Goal: Task Accomplishment & Management: Use online tool/utility

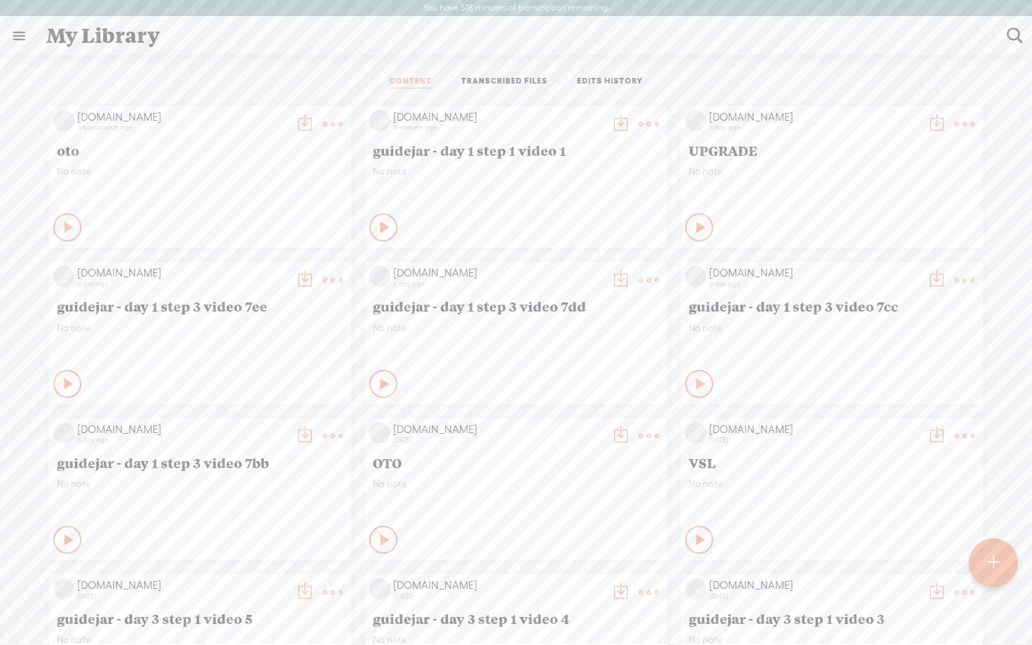
click at [331, 124] on t at bounding box center [333, 124] width 20 height 20
click at [241, 334] on link "Delete" at bounding box center [266, 333] width 140 height 32
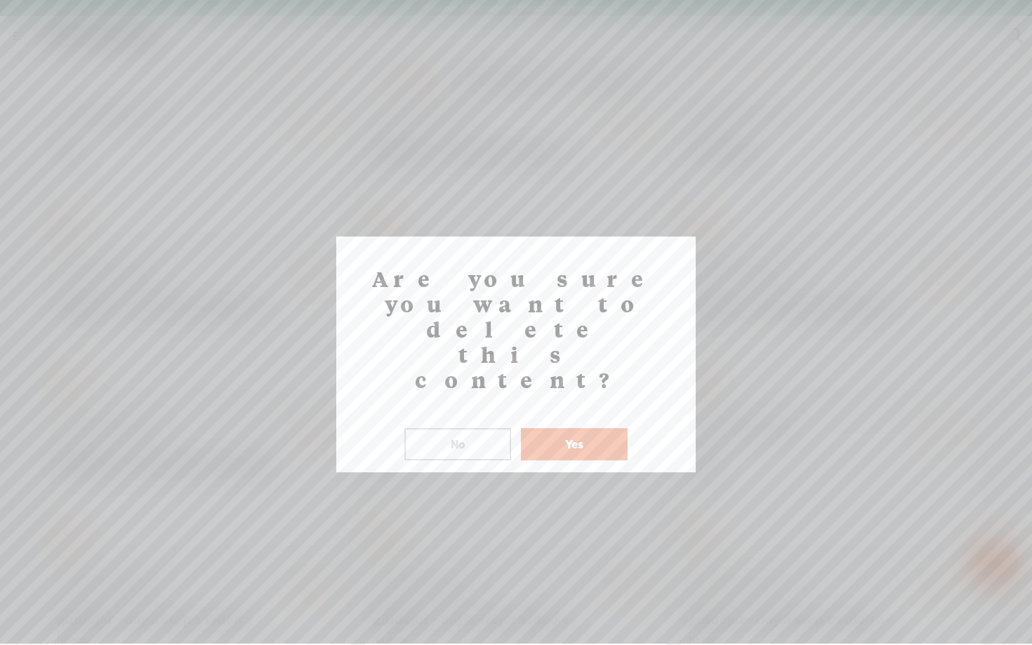
click at [585, 428] on button "Yes" at bounding box center [574, 444] width 107 height 32
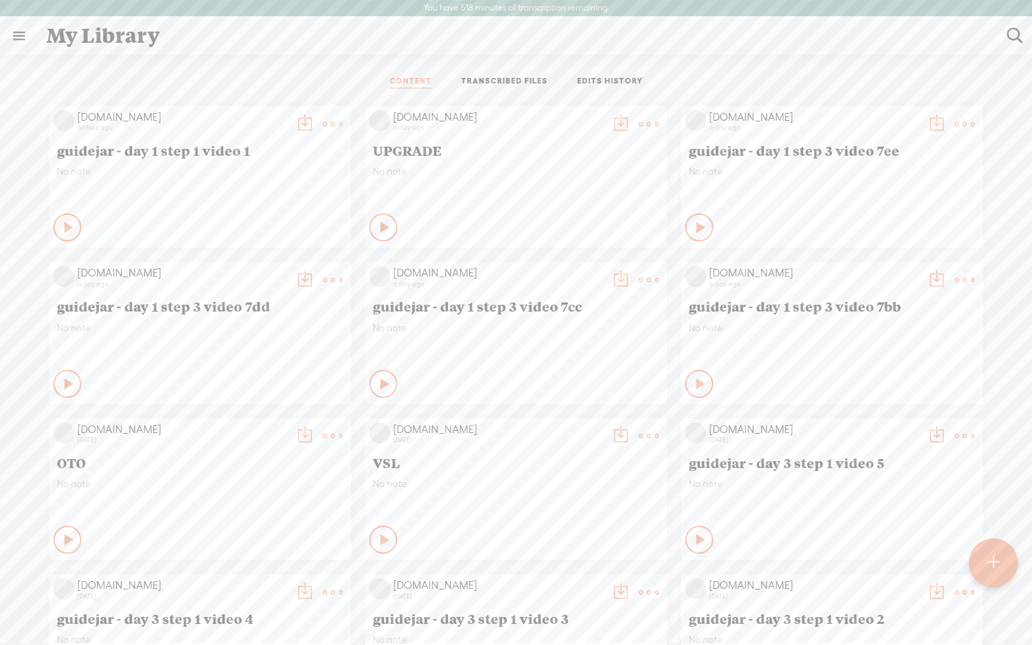
click at [1008, 571] on div at bounding box center [993, 563] width 49 height 49
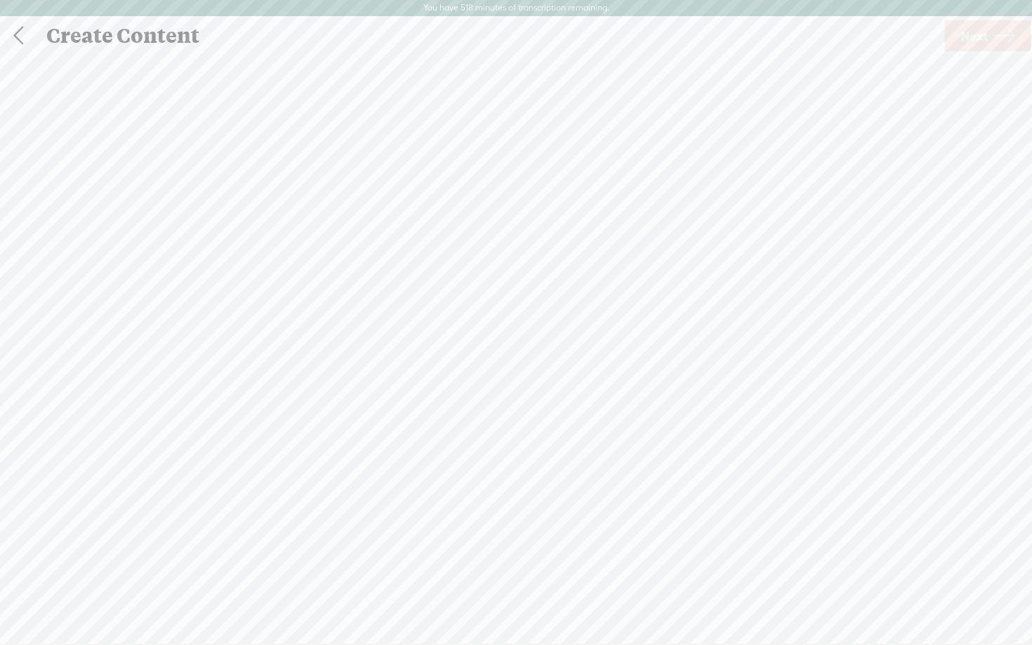
scroll to position [1, 0]
click at [445, 386] on span "Click to browse , or drag & drop your audio or video file here (File duration m…" at bounding box center [516, 396] width 305 height 40
click at [1008, 32] on icon at bounding box center [1005, 36] width 20 height 36
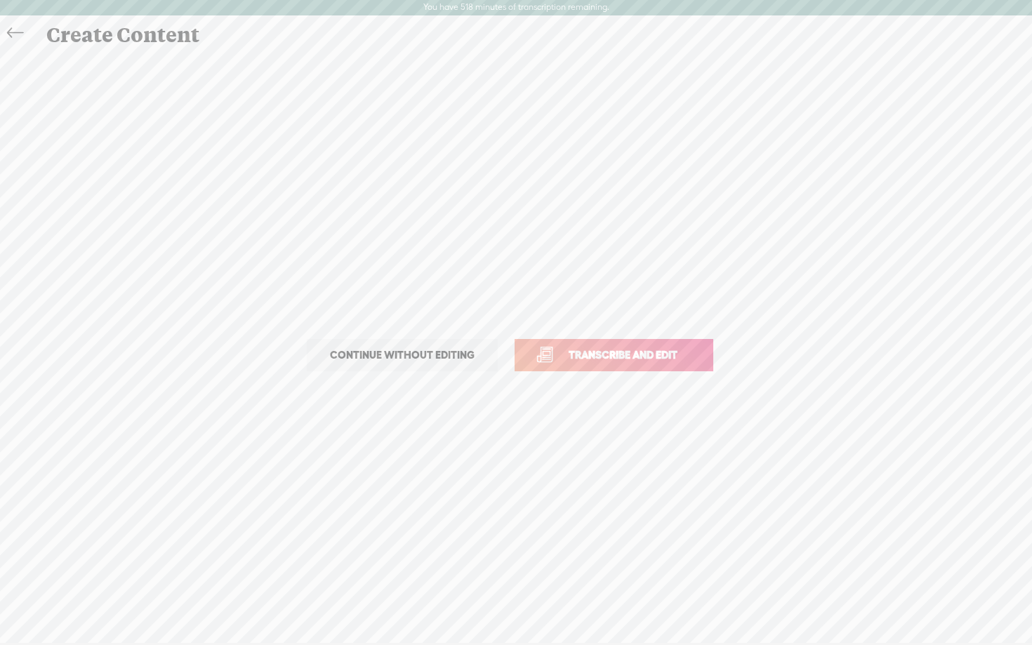
click at [564, 359] on span "Transcribe and edit" at bounding box center [623, 355] width 138 height 16
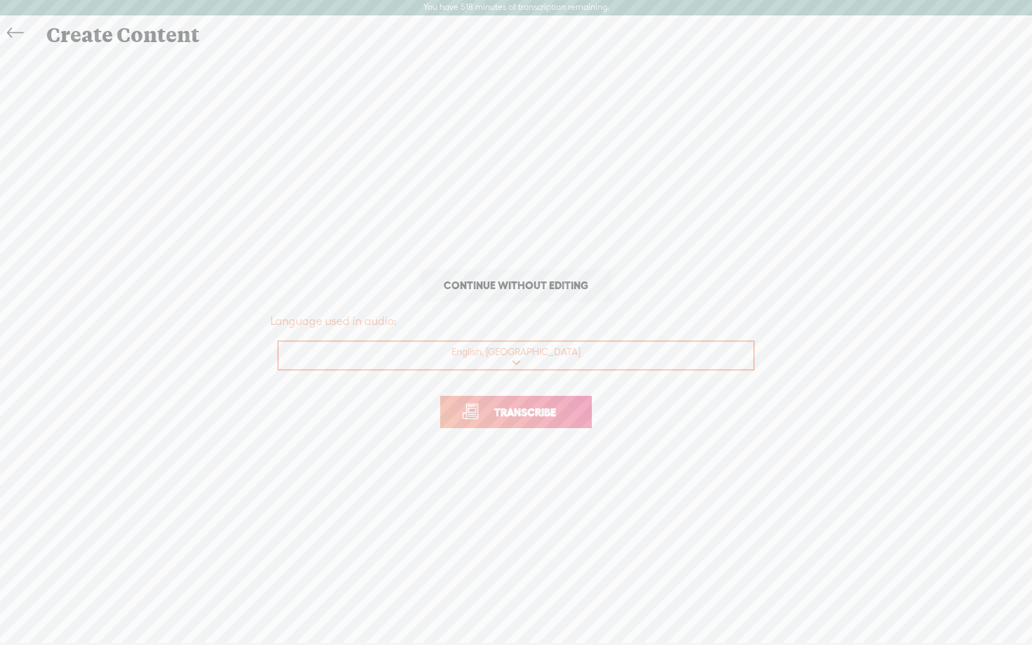
click at [533, 417] on span "Transcribe" at bounding box center [525, 412] width 91 height 16
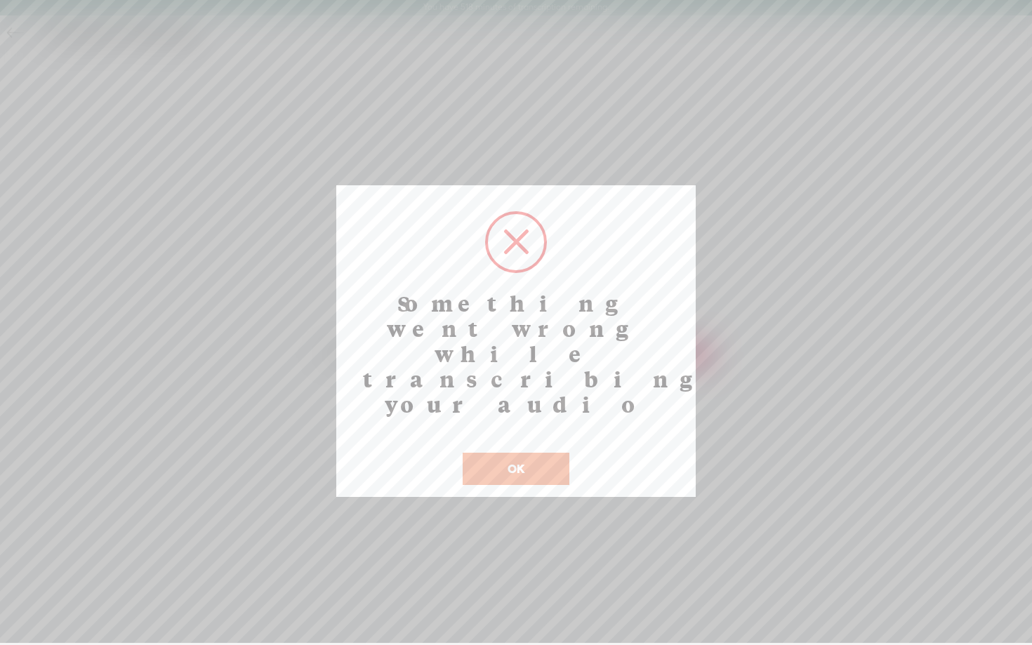
click at [532, 453] on button "OK" at bounding box center [516, 469] width 107 height 32
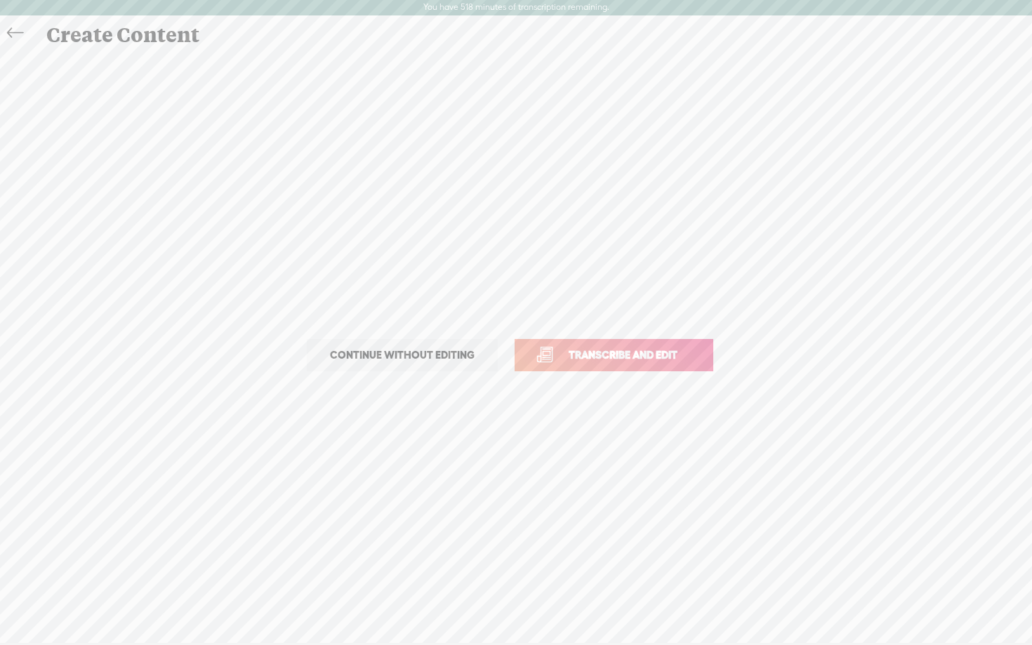
click at [594, 352] on span "Transcribe and edit" at bounding box center [623, 355] width 138 height 16
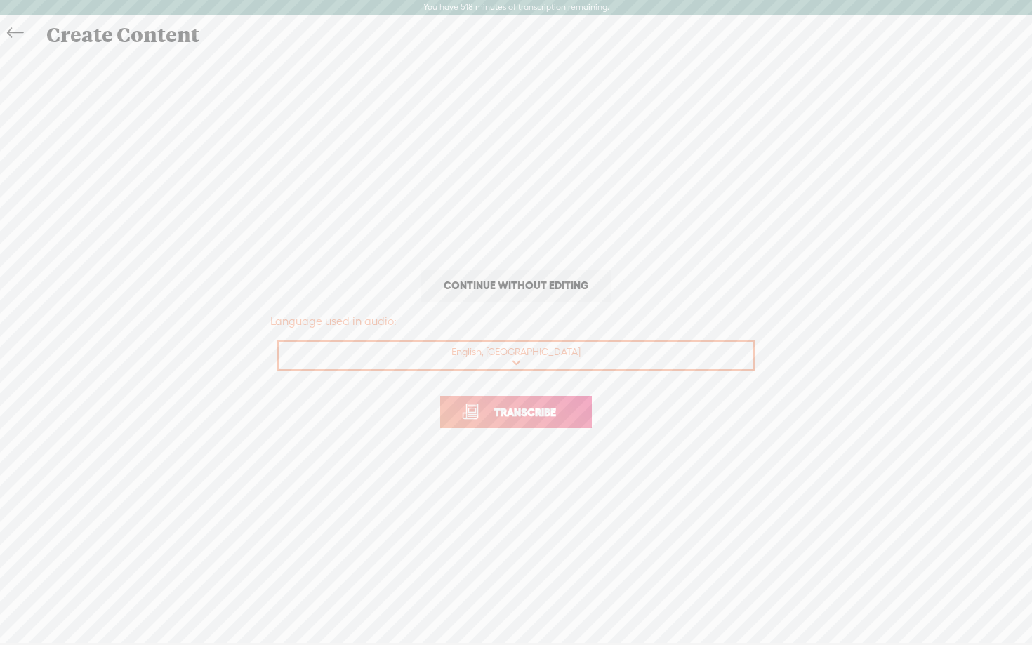
click at [515, 408] on span "Transcribe" at bounding box center [525, 412] width 91 height 16
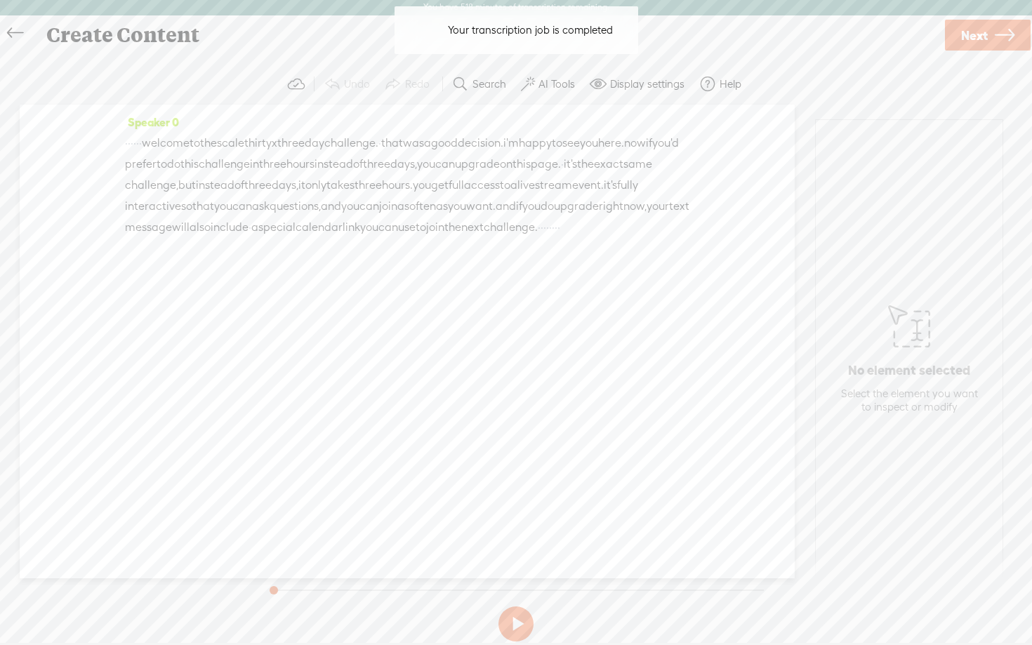
drag, startPoint x: 165, startPoint y: 140, endPoint x: 73, endPoint y: 136, distance: 92.0
click at [73, 136] on div "Speaker 0 · · · · · · welcome to the scale thirty x three day challenge. · that…" at bounding box center [407, 342] width 775 height 474
click at [550, 87] on label "AI Tools" at bounding box center [557, 84] width 37 height 14
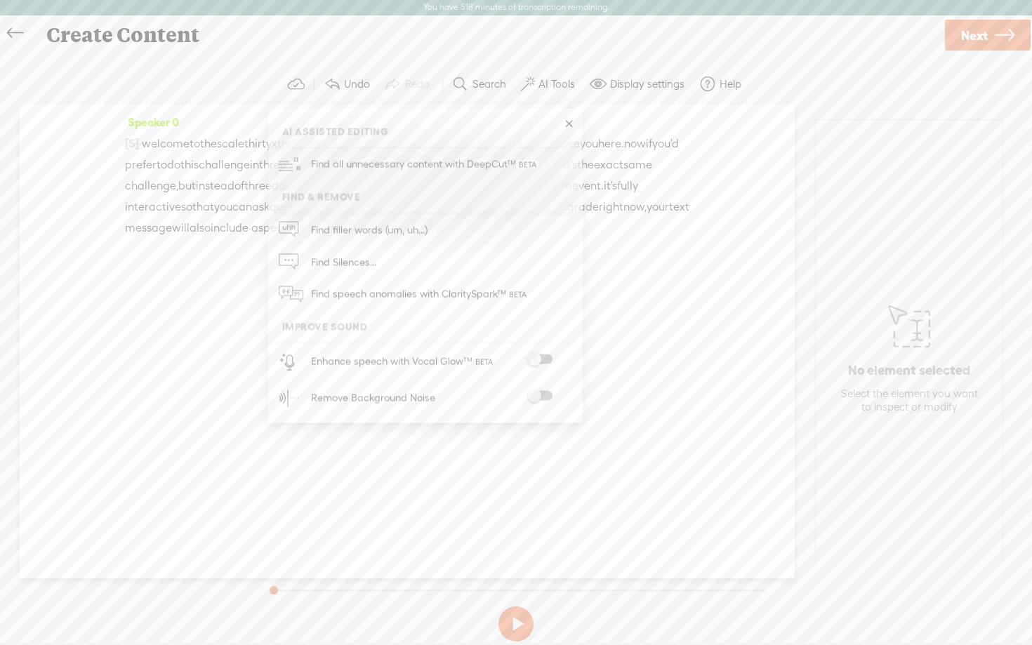
click at [543, 362] on span at bounding box center [539, 360] width 25 height 10
click at [541, 400] on span at bounding box center [539, 397] width 25 height 10
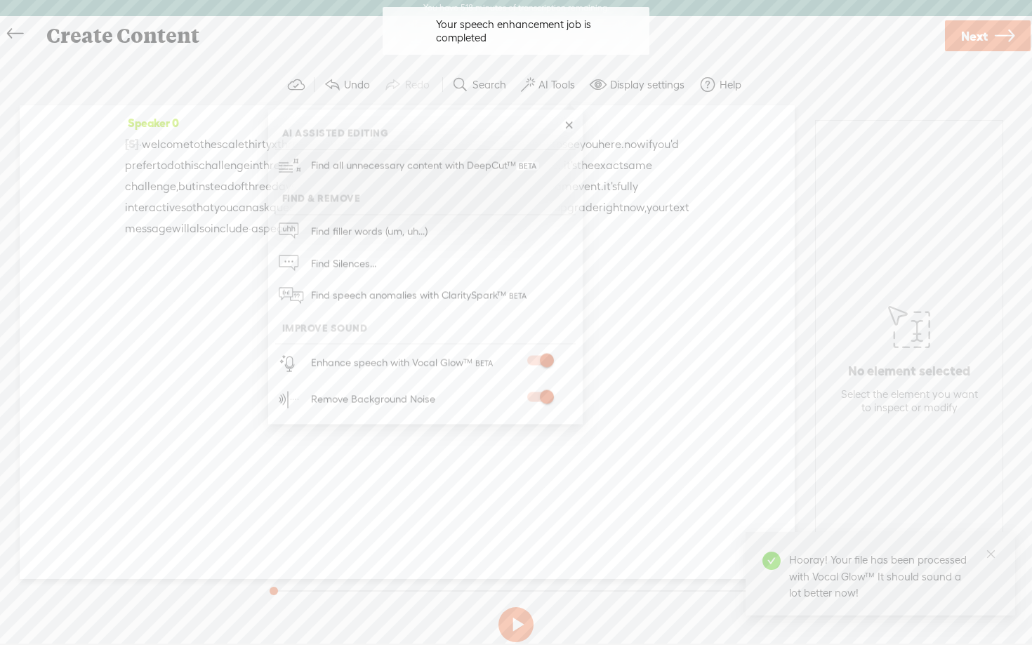
click at [880, 89] on section "Undo Redo Search Remove Background Noise AI Tools Configure Magic Sound Enhance…" at bounding box center [516, 85] width 1004 height 41
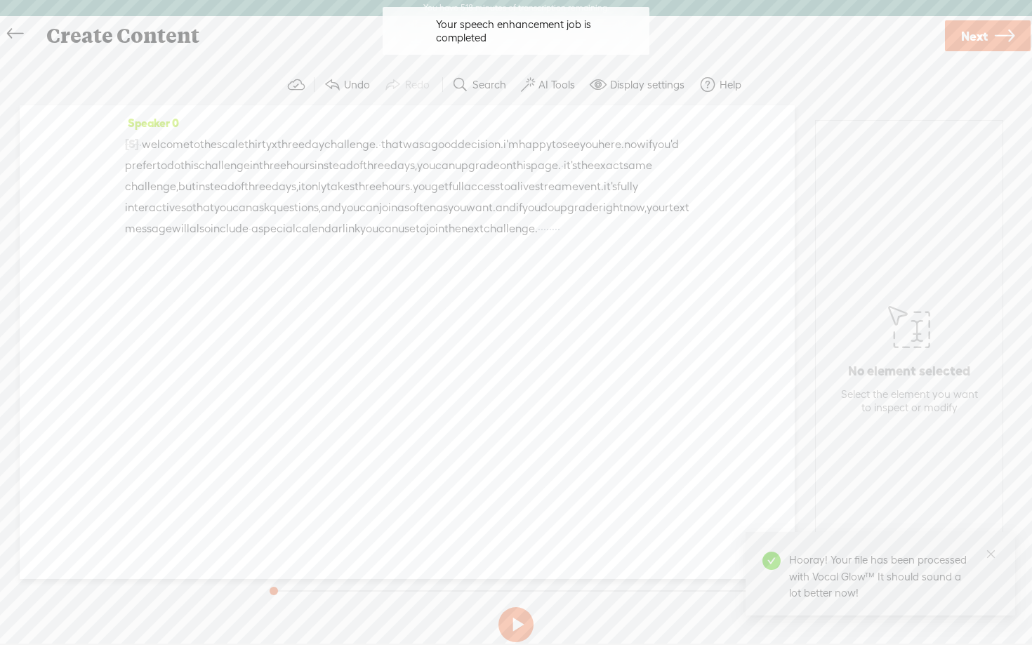
click at [975, 41] on span "Next" at bounding box center [974, 36] width 27 height 36
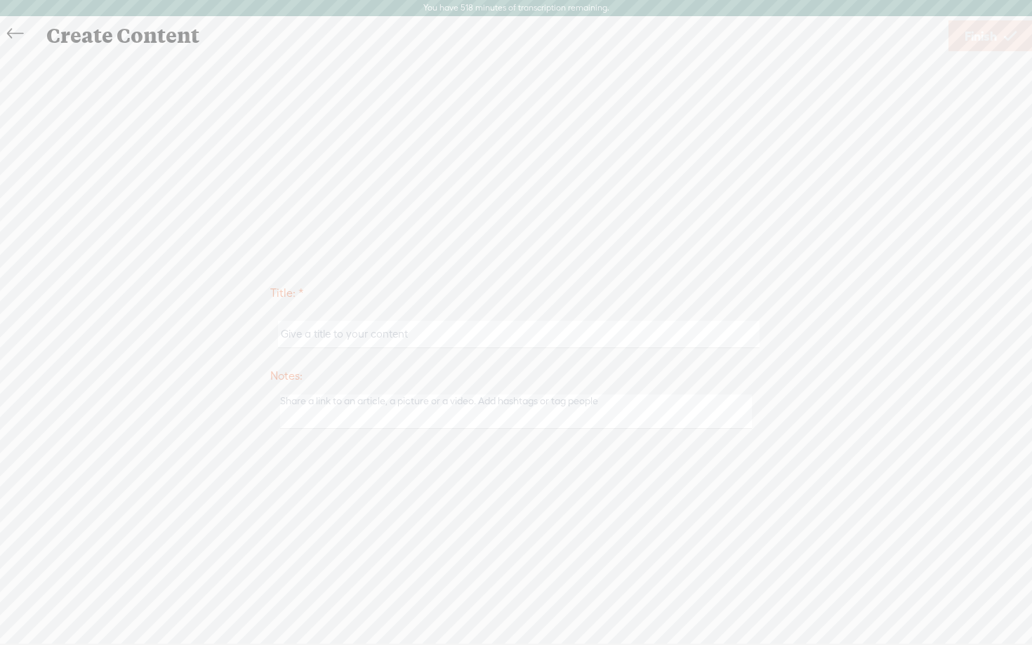
click at [598, 341] on input "text" at bounding box center [518, 334] width 481 height 27
type input "oto"
click at [752, 272] on div "Title: * oto Notes: Save as a draft content Publish: Warning: Narration of your…" at bounding box center [516, 355] width 1004 height 605
click at [979, 30] on span "Finish" at bounding box center [981, 36] width 32 height 36
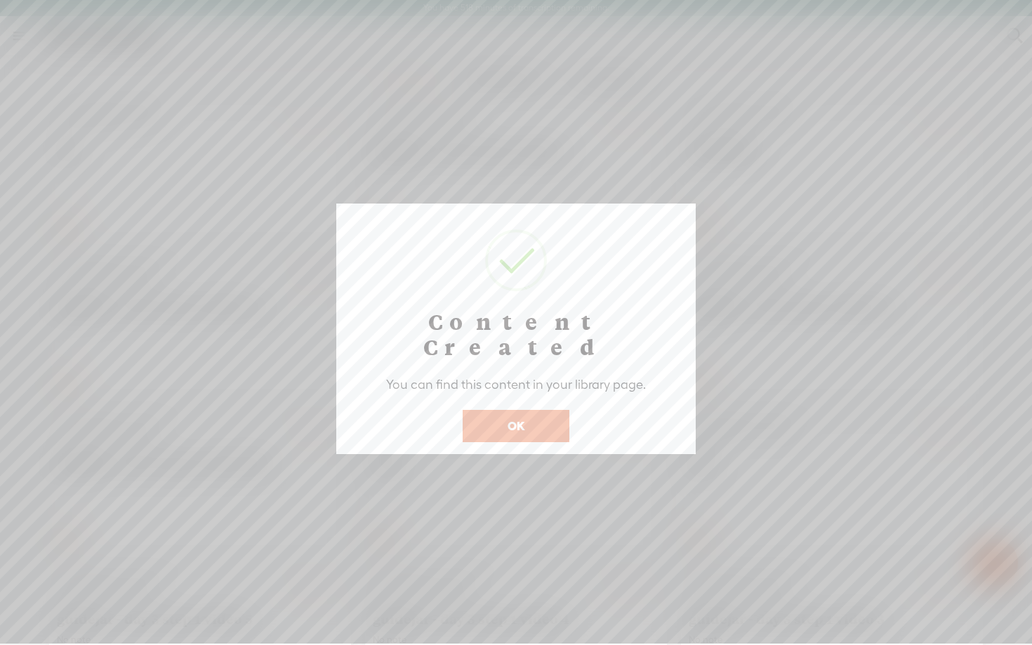
click at [479, 410] on button "OK" at bounding box center [516, 426] width 107 height 32
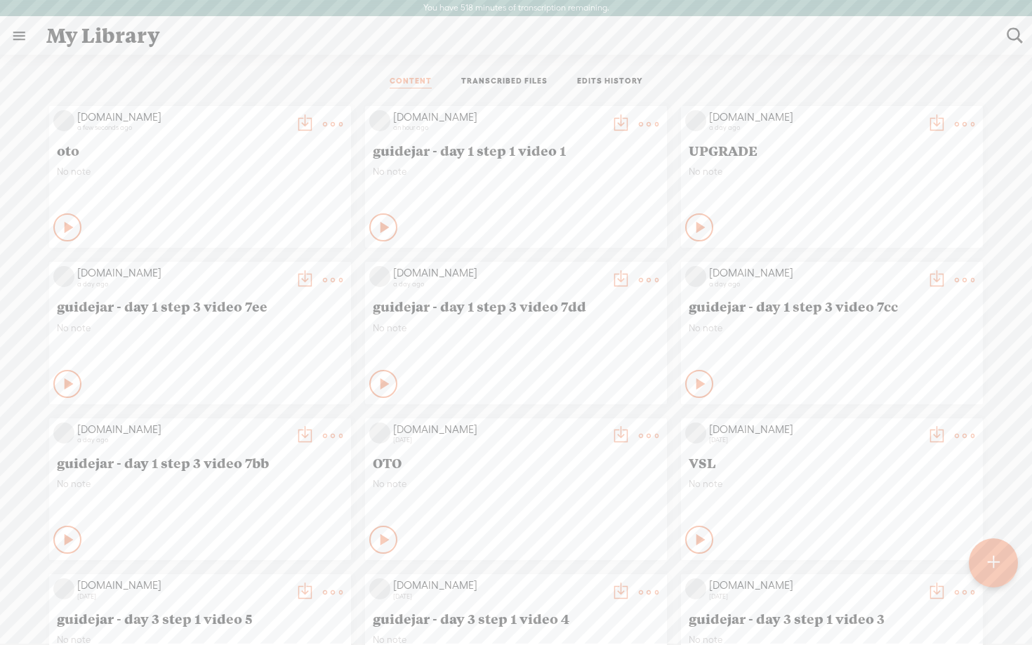
click at [65, 223] on icon at bounding box center [69, 227] width 14 height 14
click at [303, 126] on t at bounding box center [305, 124] width 20 height 20
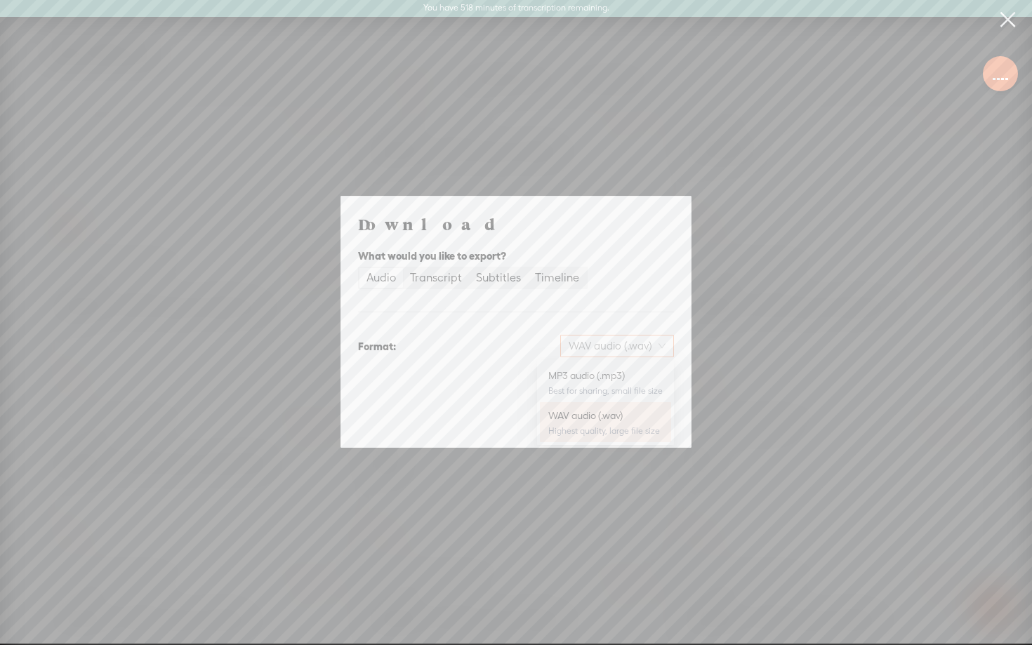
click at [597, 352] on span "WAV audio (.wav)" at bounding box center [617, 346] width 97 height 21
click at [591, 369] on div "MP3 audio (.mp3)" at bounding box center [605, 376] width 114 height 14
click at [622, 422] on span "Download" at bounding box center [638, 420] width 49 height 14
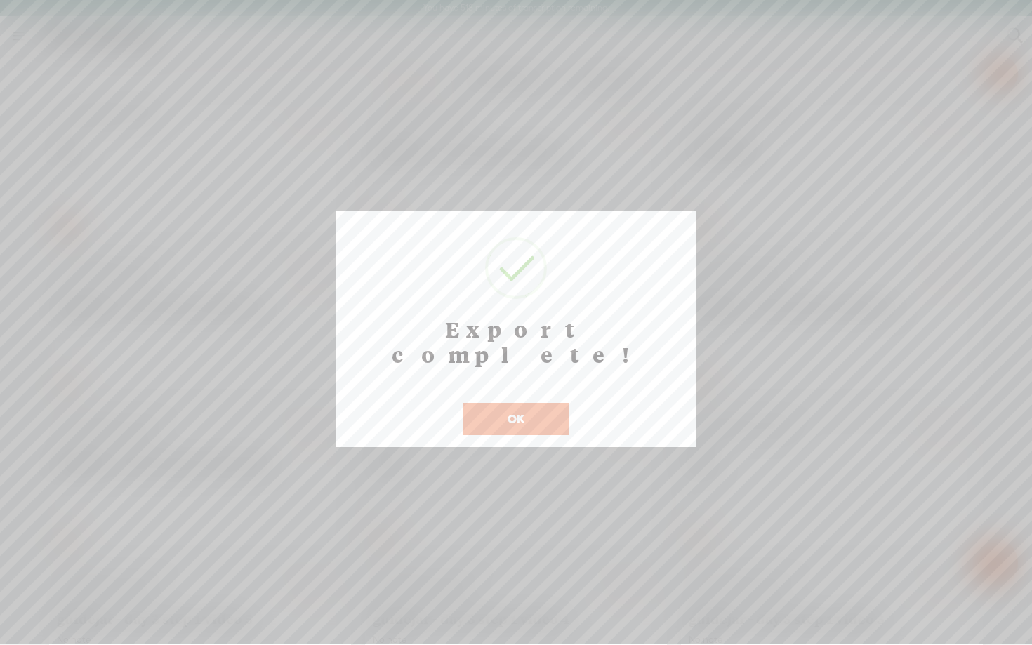
click at [492, 403] on button "OK" at bounding box center [516, 419] width 107 height 32
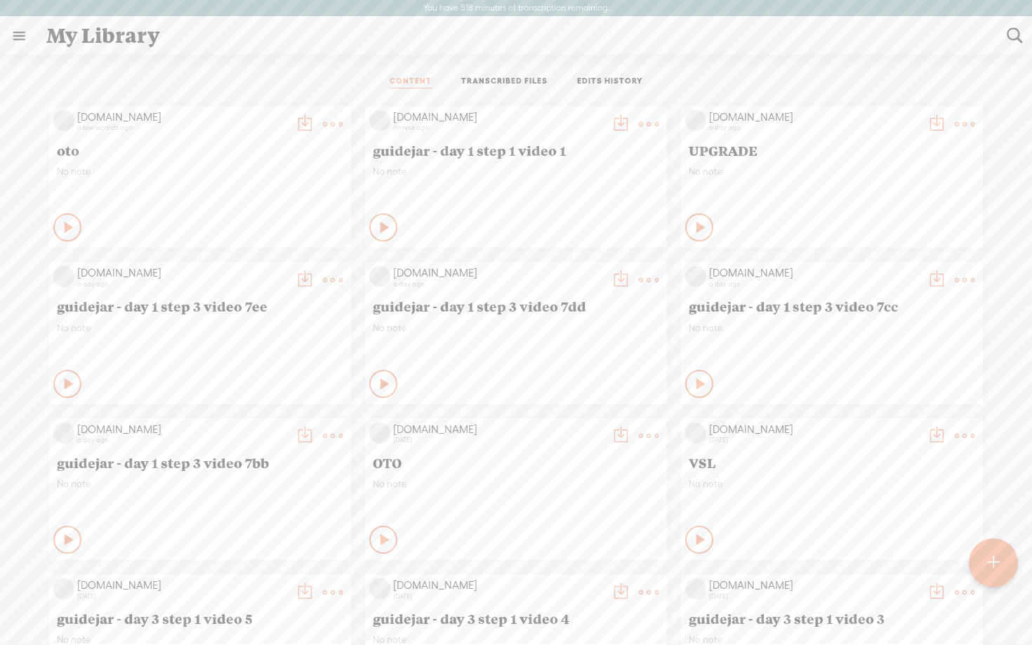
click at [1002, 70] on div "CONTENT TRANSCRIBED FILES EDITS HISTORY" at bounding box center [516, 82] width 1011 height 34
click at [645, 436] on t at bounding box center [649, 436] width 20 height 20
click at [548, 642] on link "Delete" at bounding box center [582, 645] width 140 height 32
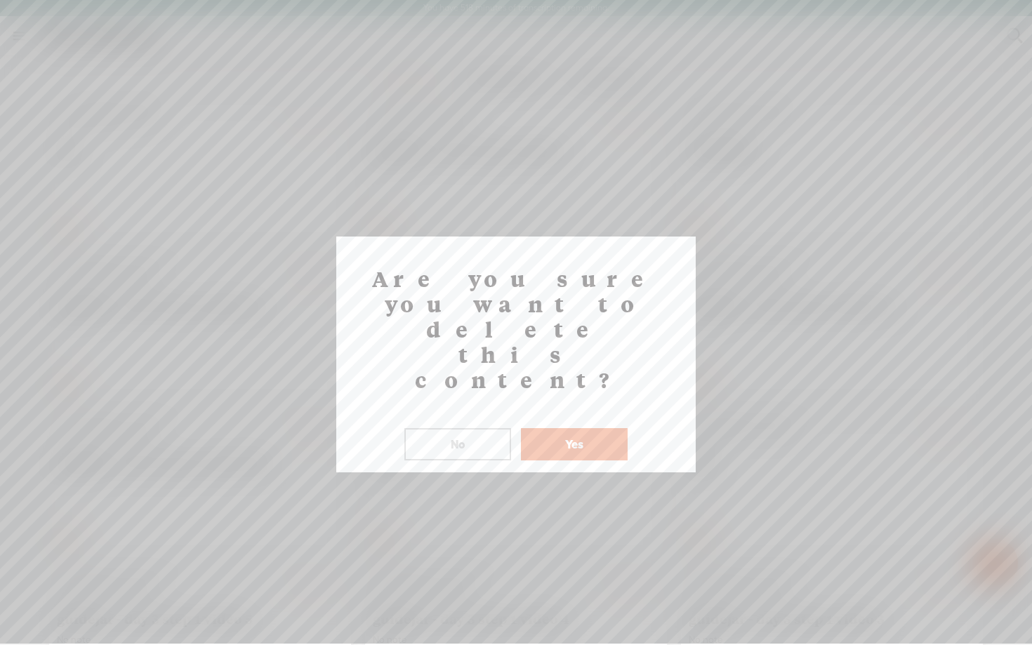
click at [574, 428] on button "Yes" at bounding box center [574, 444] width 107 height 32
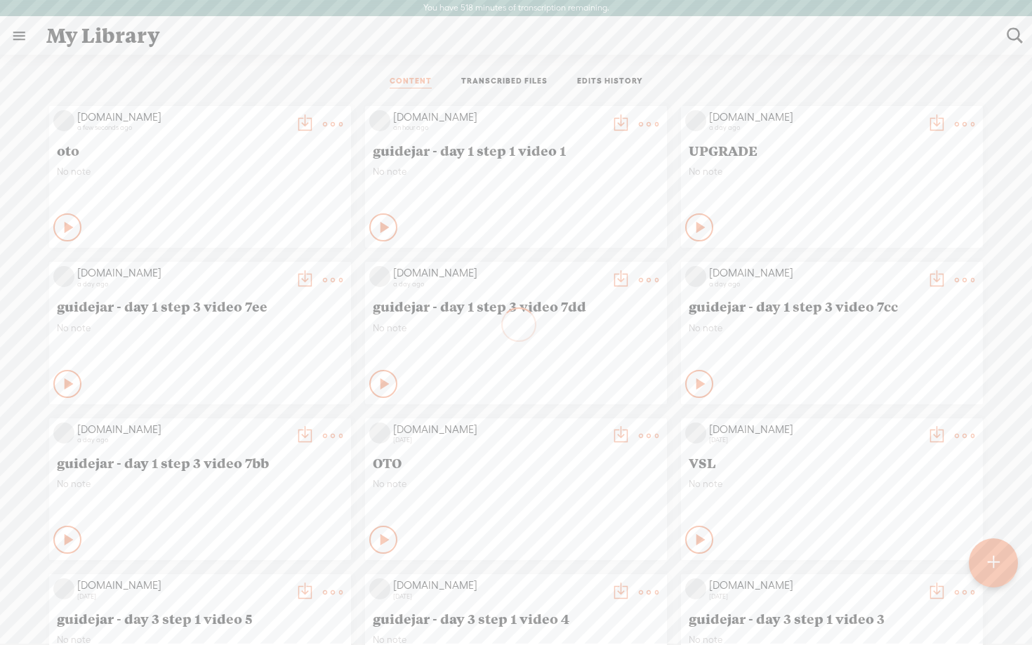
click at [960, 123] on t at bounding box center [965, 124] width 20 height 20
click at [874, 332] on link "Delete" at bounding box center [898, 333] width 140 height 32
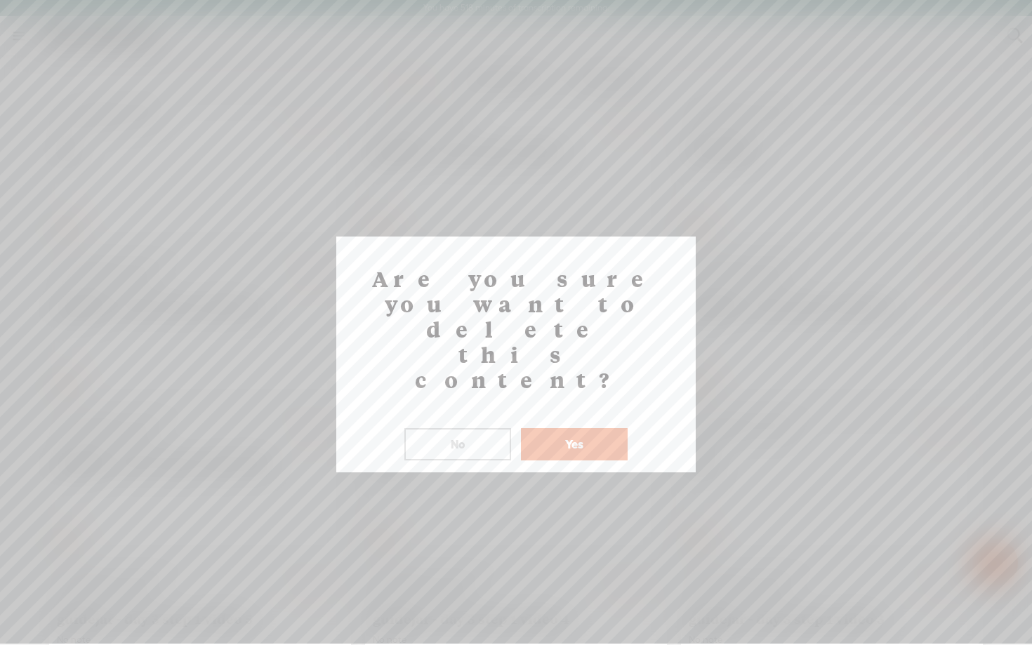
click at [448, 428] on button "No" at bounding box center [457, 444] width 107 height 32
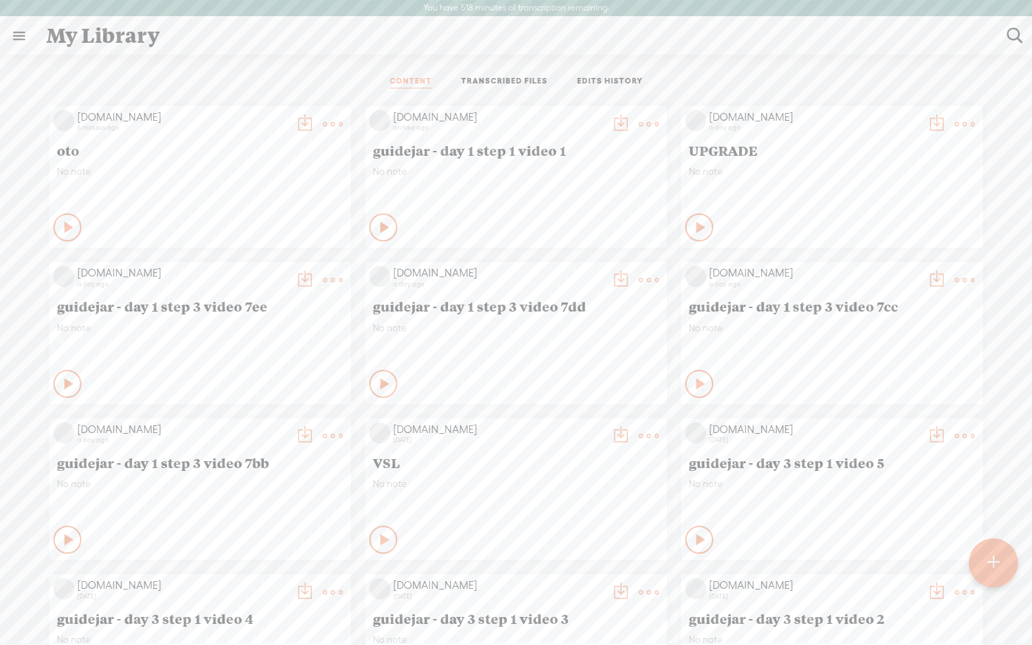
click at [960, 120] on t at bounding box center [965, 124] width 20 height 20
click at [870, 338] on link "Delete" at bounding box center [898, 333] width 140 height 32
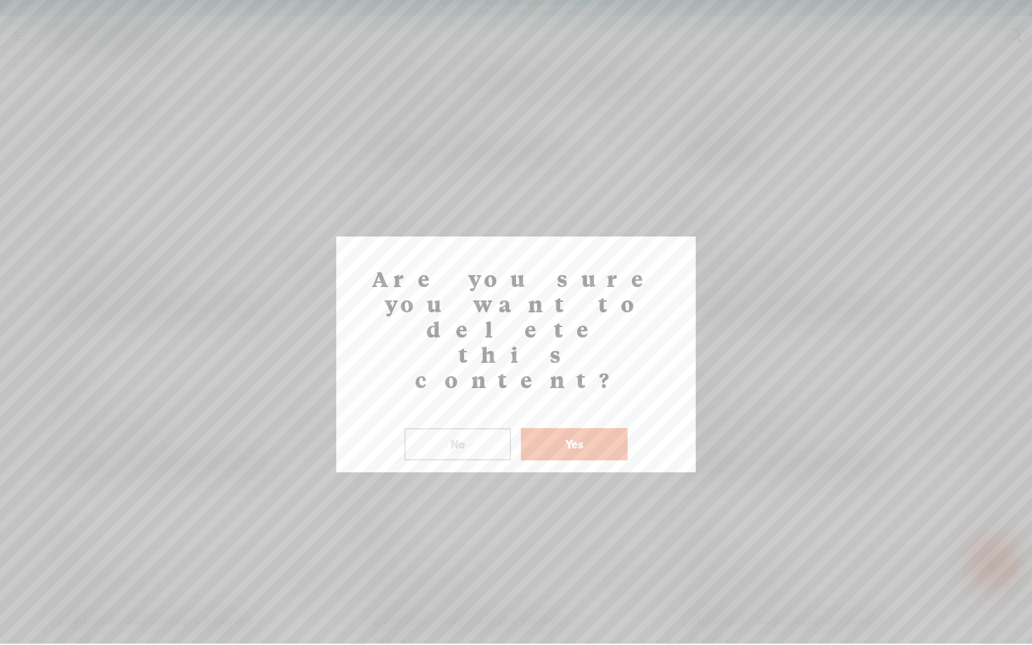
click at [595, 428] on button "Yes" at bounding box center [574, 444] width 107 height 32
